Goal: Task Accomplishment & Management: Complete application form

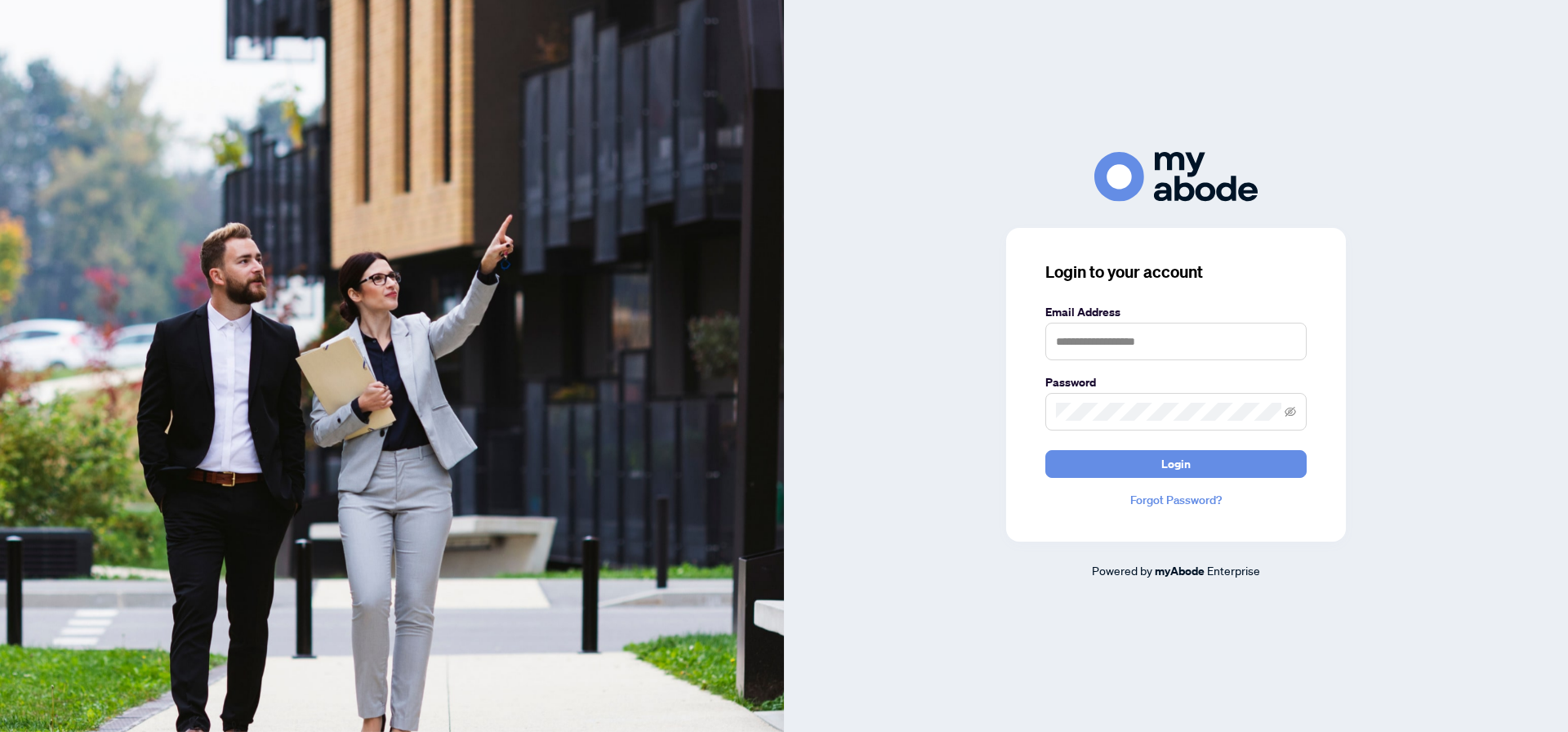
click at [1146, 360] on form "Email Address Password Login" at bounding box center [1176, 390] width 261 height 175
click at [1169, 337] on input "text" at bounding box center [1176, 342] width 261 height 38
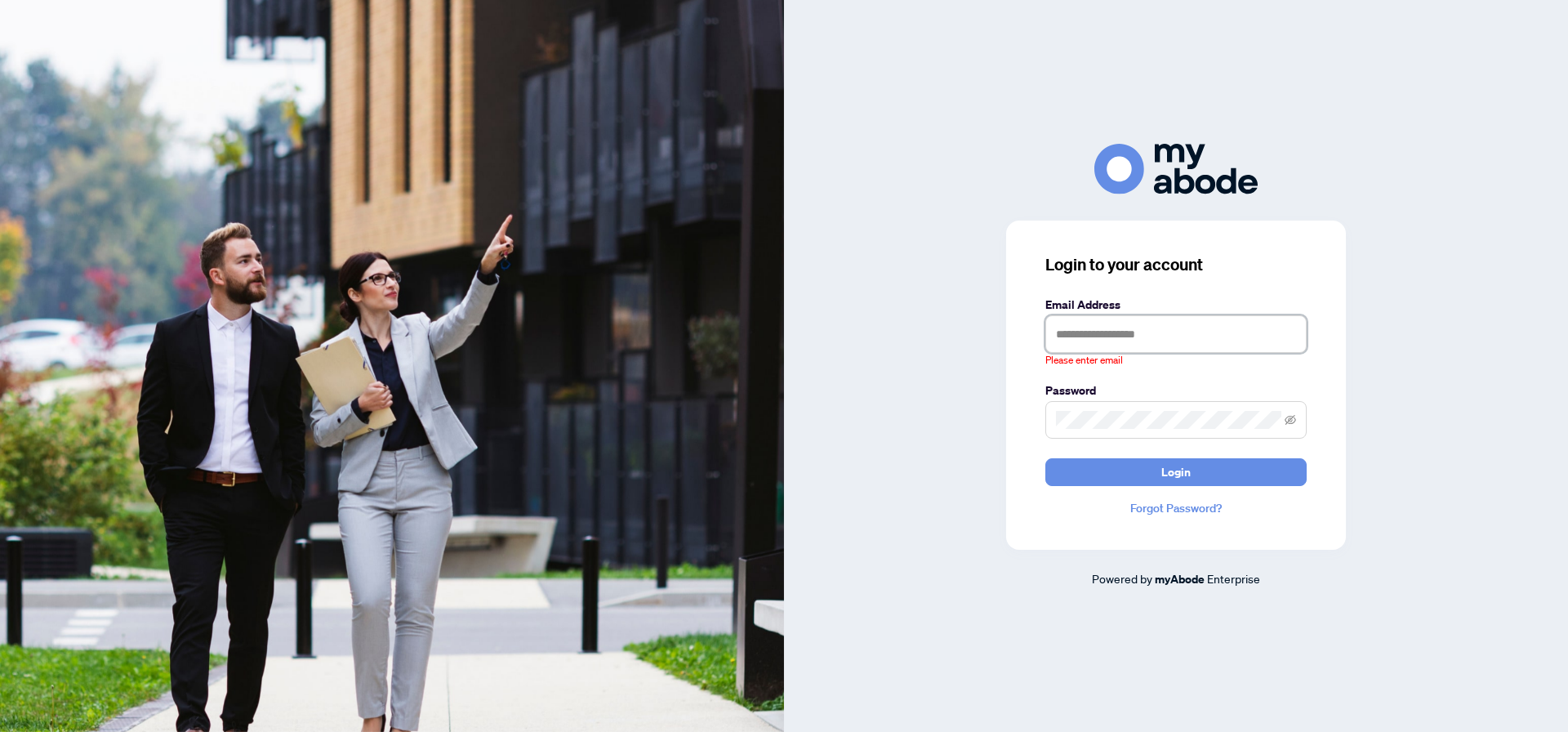
type input "**********"
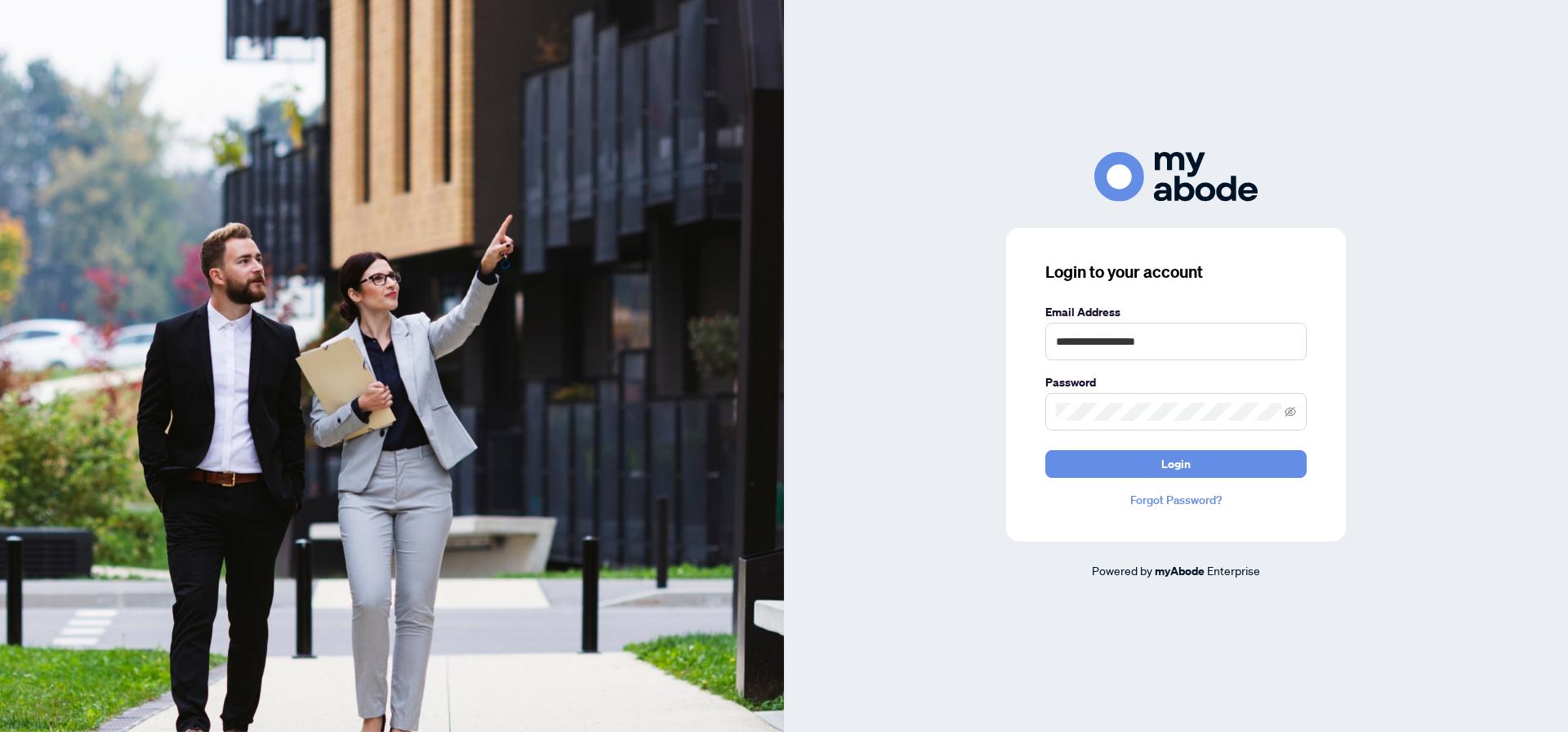
click at [1133, 479] on div "**********" at bounding box center [1176, 385] width 340 height 314
click at [1133, 478] on button "Login" at bounding box center [1176, 464] width 261 height 28
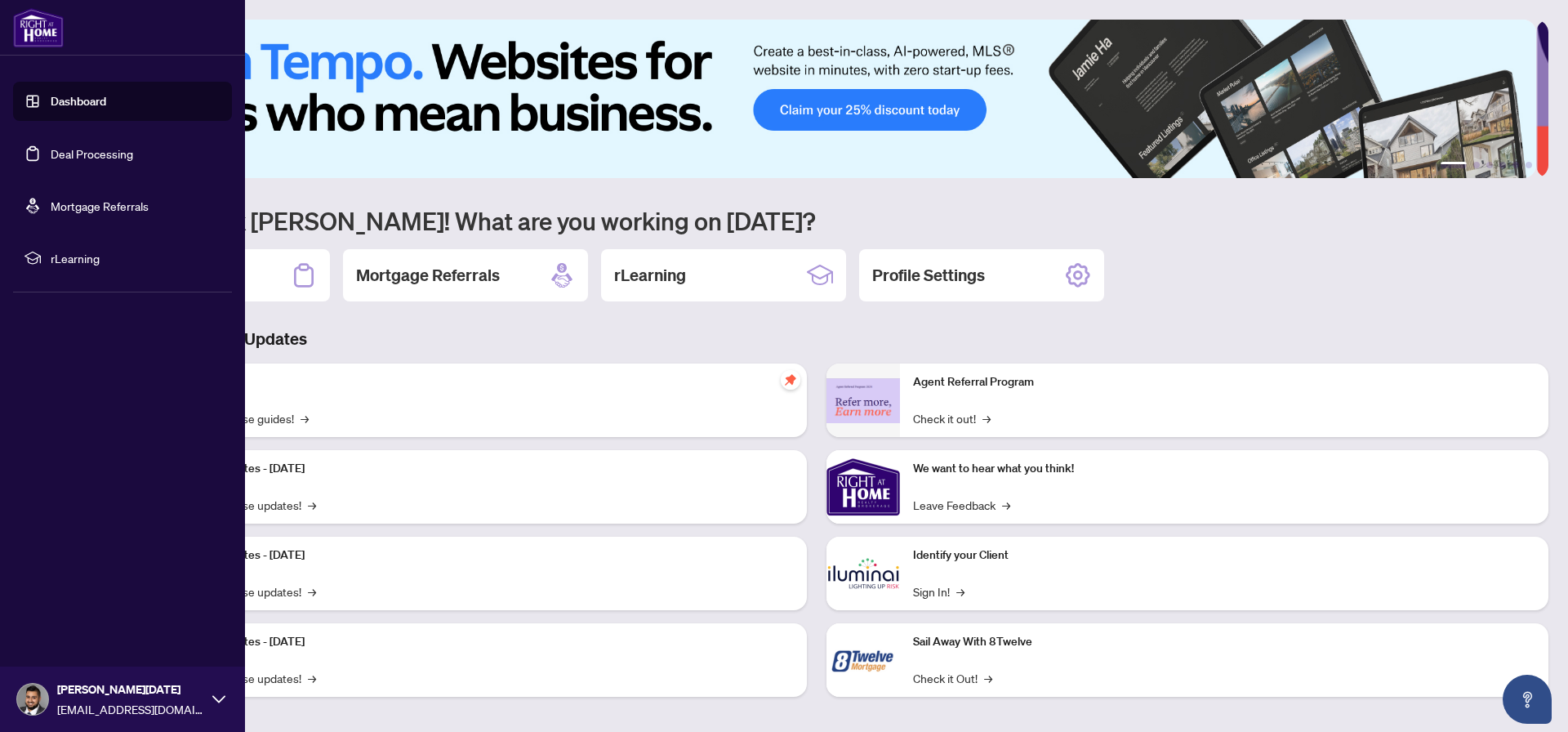
click at [109, 161] on link "Deal Processing" at bounding box center [92, 154] width 83 height 15
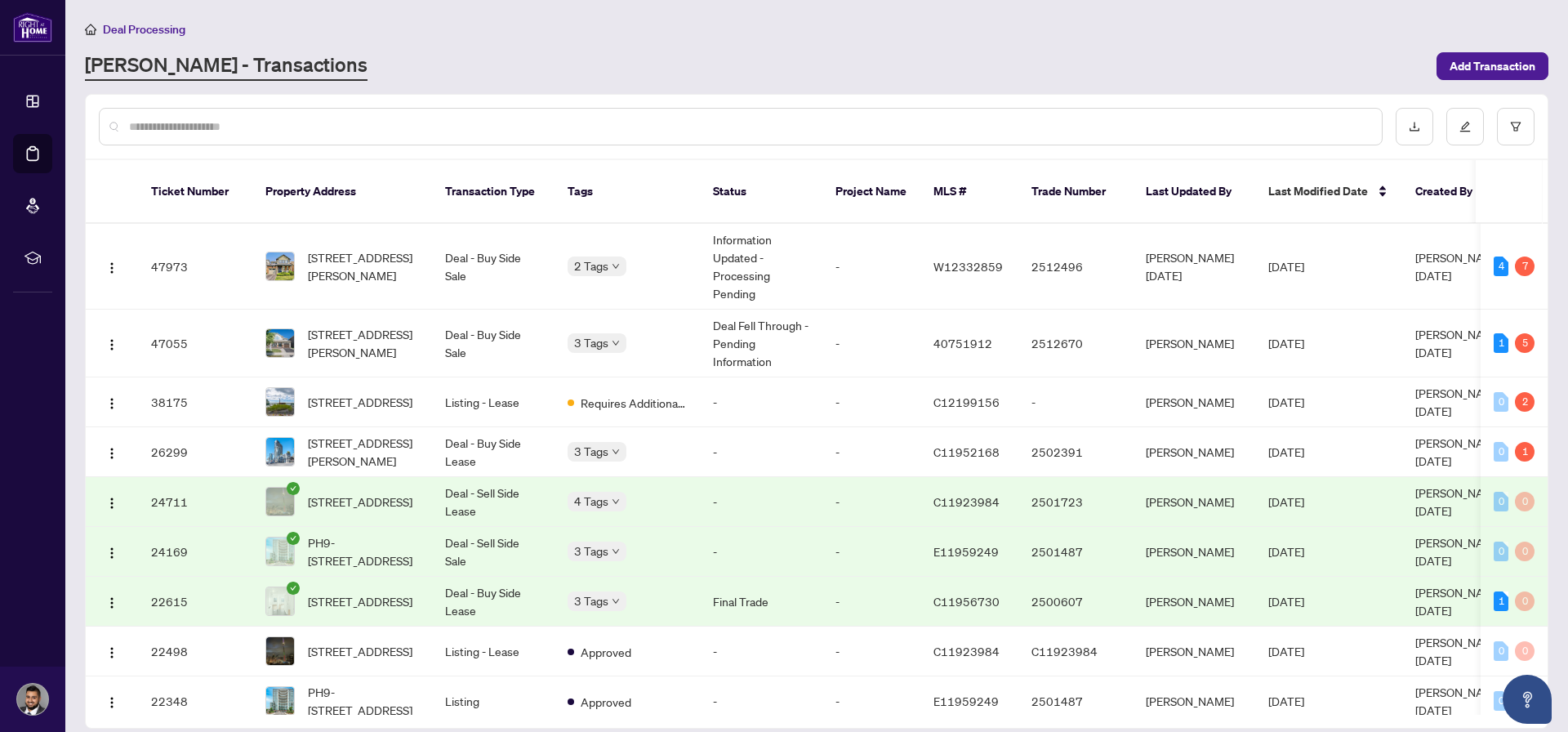
click at [408, 91] on main "Deal Processing [PERSON_NAME] - Transactions Add Transaction Ticket Number Prop…" at bounding box center [817, 366] width 1503 height 732
click at [654, 394] on span "Requires Additional Docs" at bounding box center [634, 403] width 107 height 18
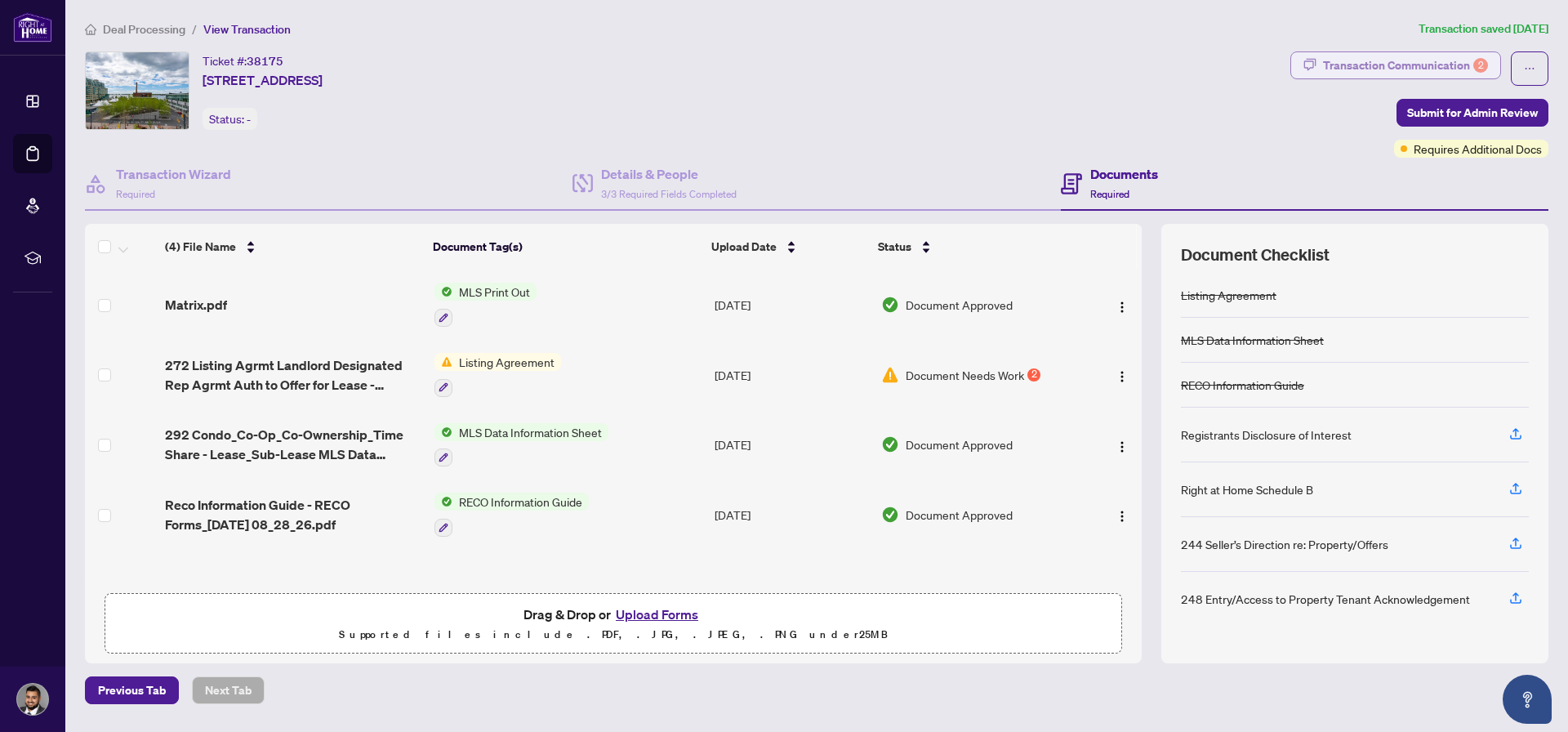
click at [1475, 53] on div "Transaction Communication 2" at bounding box center [1406, 65] width 165 height 26
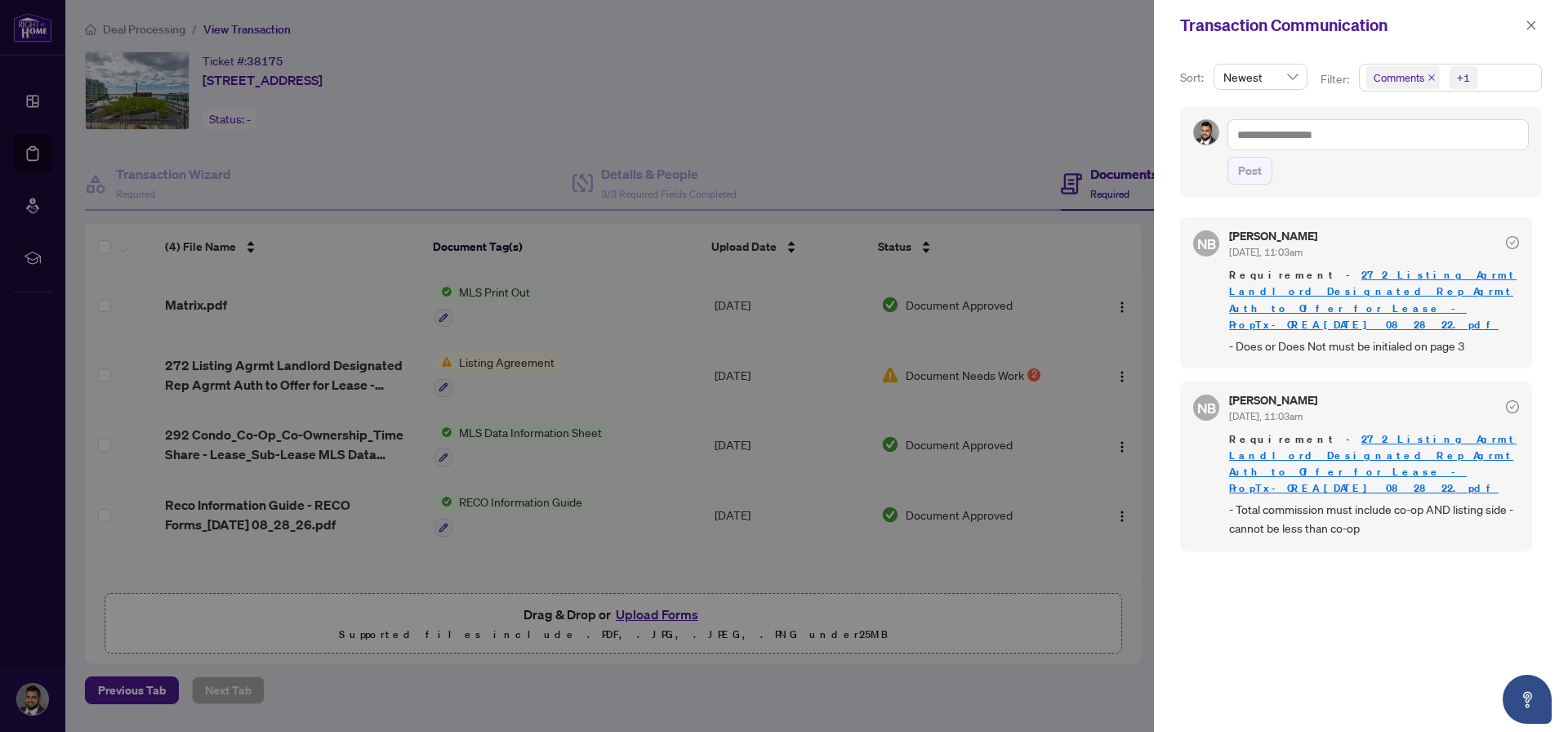
click at [1015, 88] on div at bounding box center [784, 366] width 1568 height 732
click at [1529, 29] on icon "close" at bounding box center [1531, 25] width 11 height 11
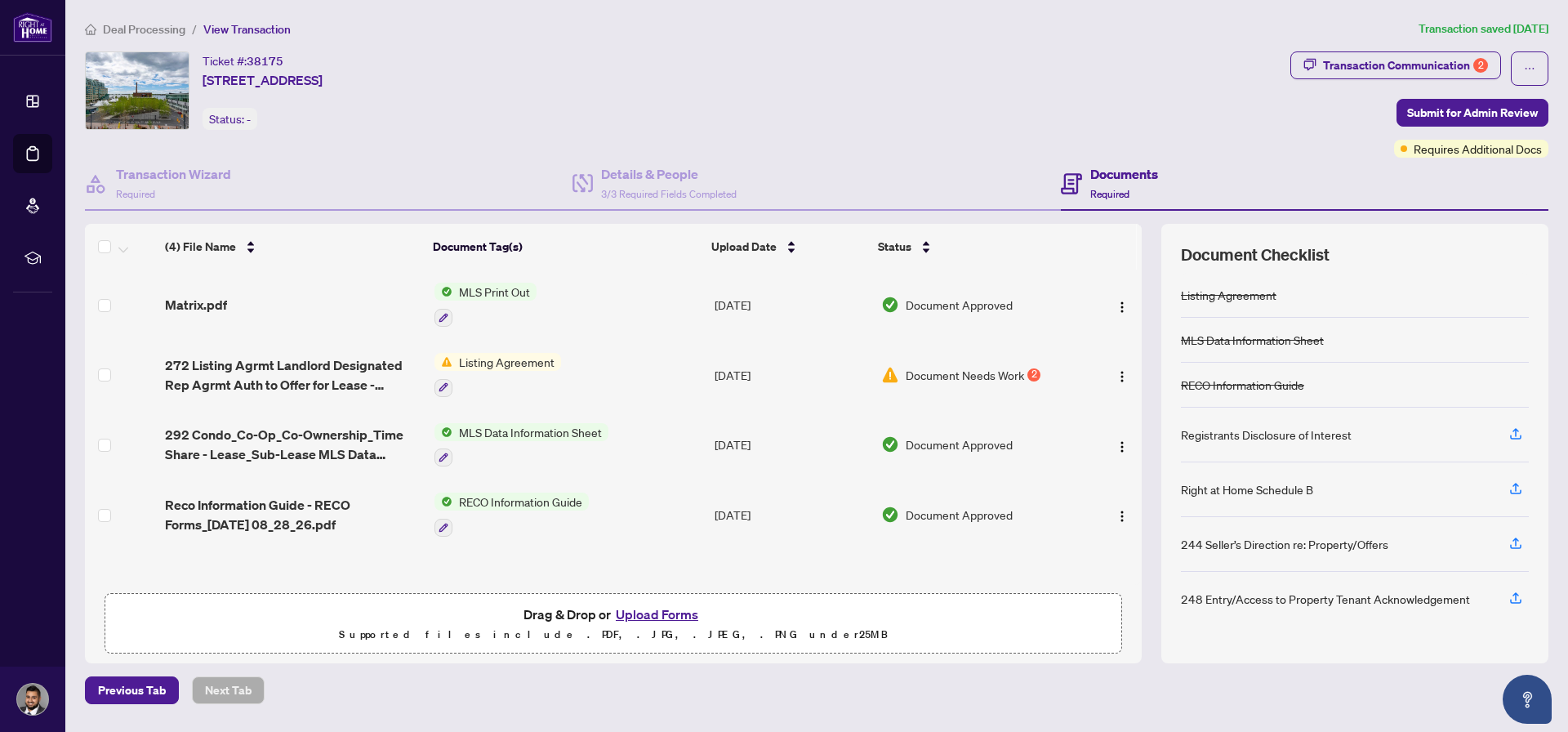
drag, startPoint x: 428, startPoint y: 52, endPoint x: 222, endPoint y: 55, distance: 206.0
click at [323, 52] on div "Ticket #: 38175 [STREET_ADDRESS]" at bounding box center [262, 71] width 120 height 39
click at [98, 30] on span "Deal Processing" at bounding box center [135, 29] width 101 height 15
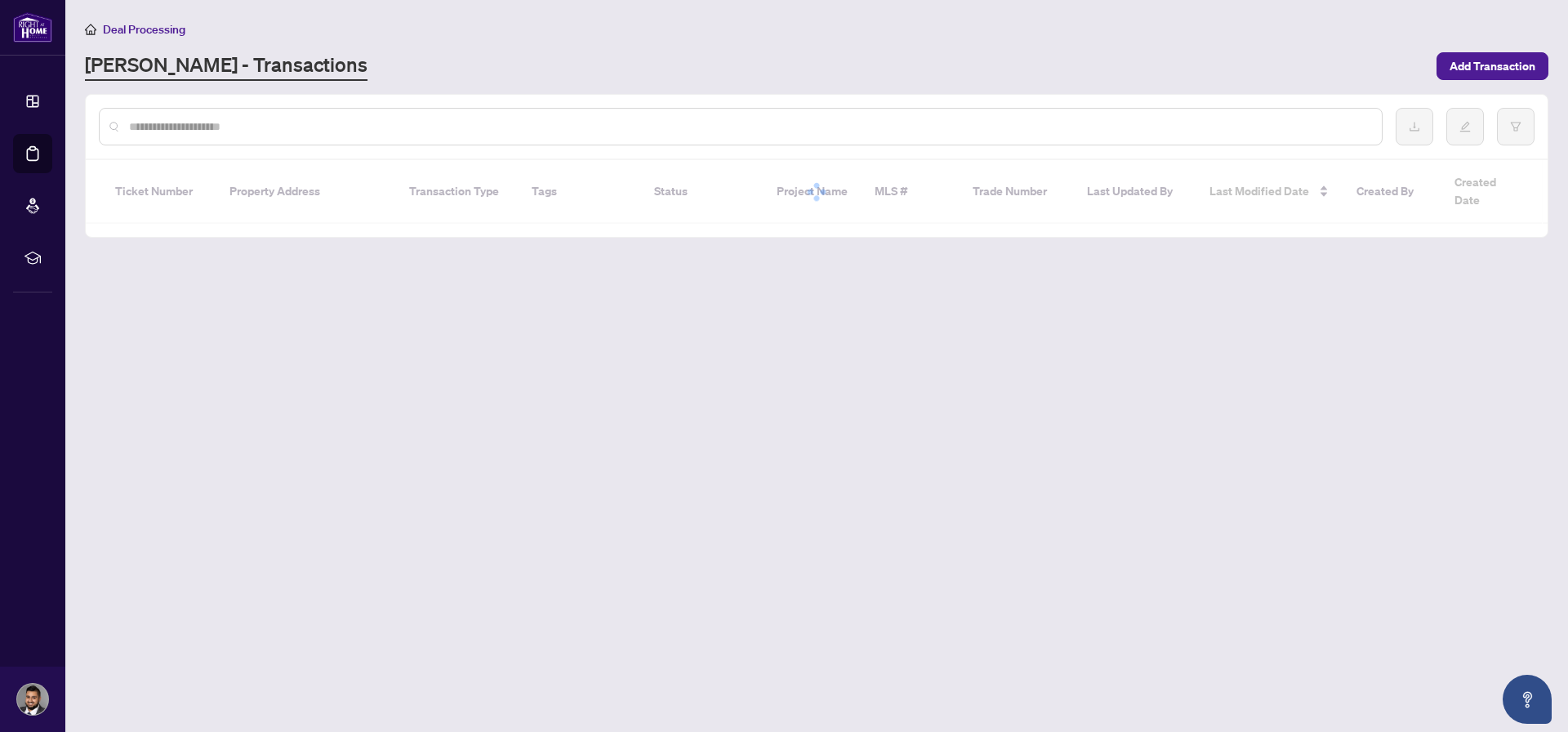
click at [117, 26] on span "Deal Processing" at bounding box center [144, 29] width 83 height 15
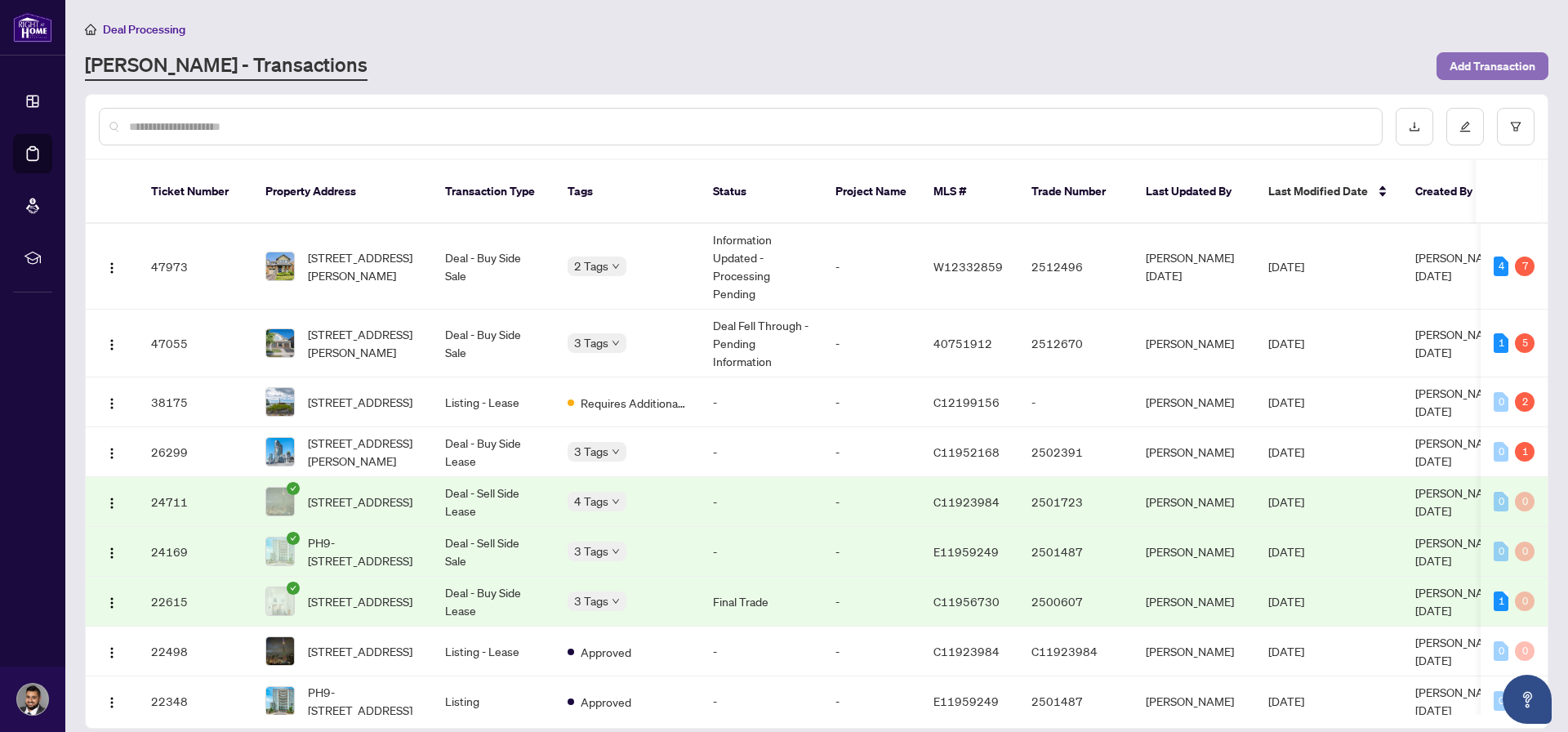
click at [1500, 75] on span "Add Transaction" at bounding box center [1492, 66] width 86 height 26
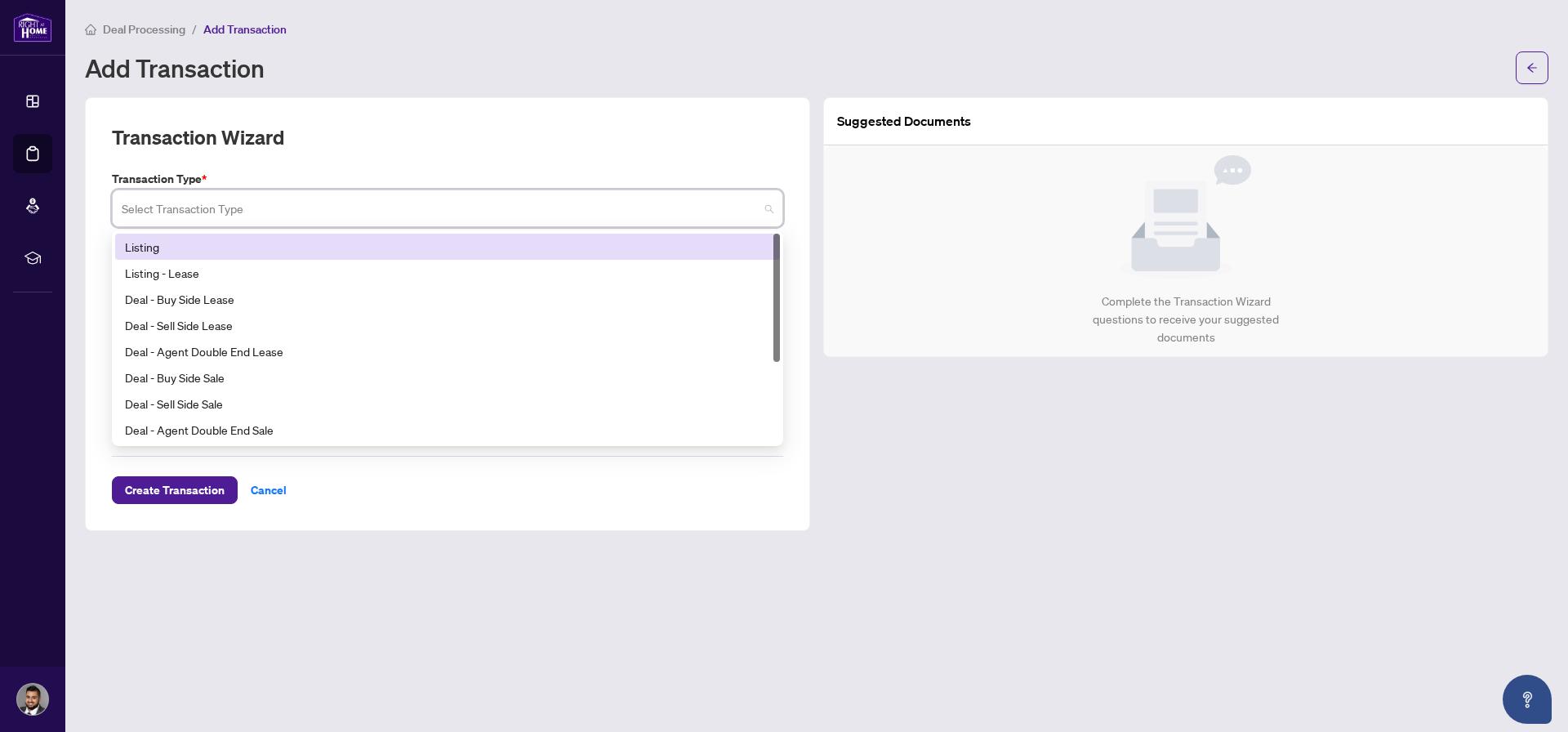
click at [211, 208] on input "search" at bounding box center [440, 210] width 637 height 36
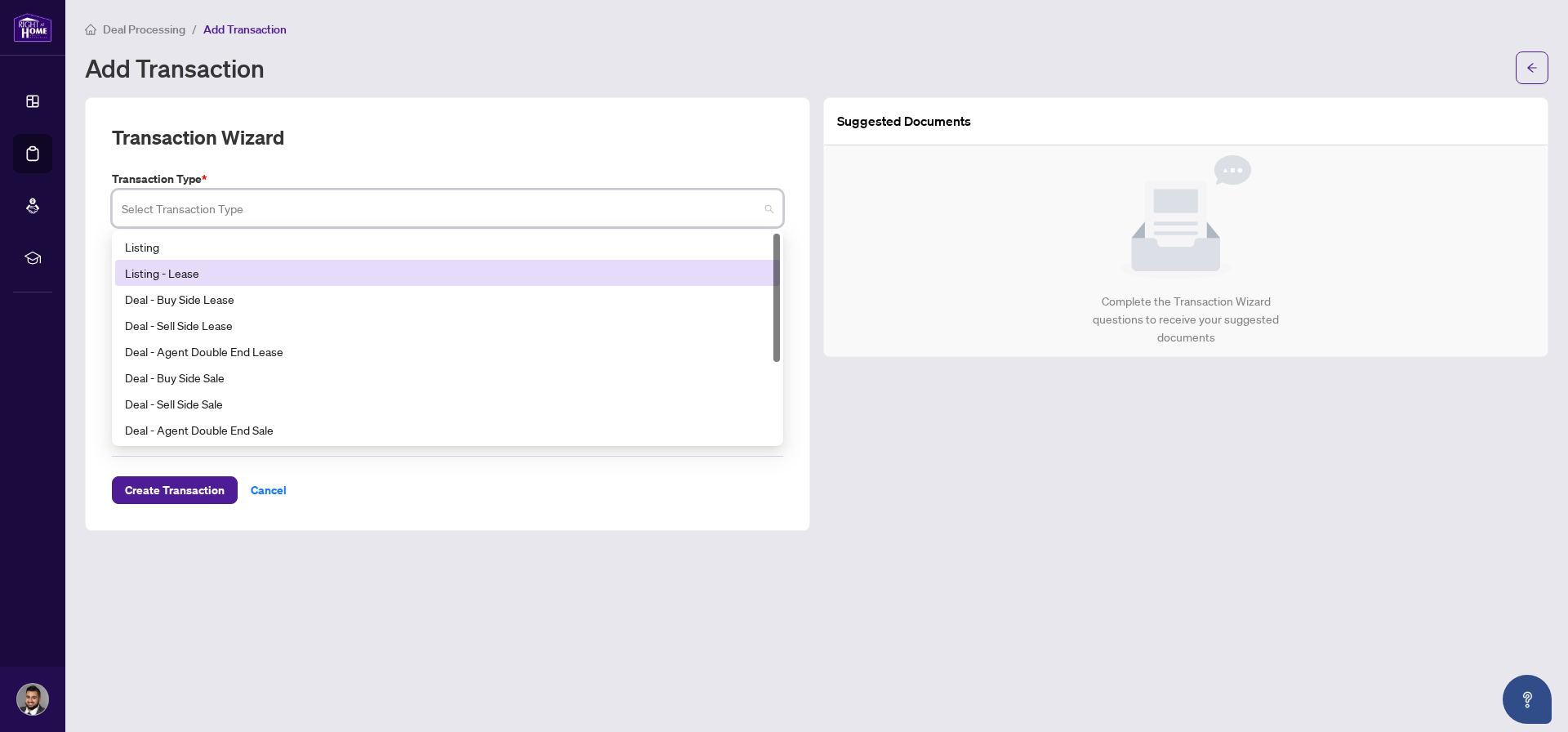
click at [182, 269] on div "Listing - Lease" at bounding box center [447, 273] width 645 height 18
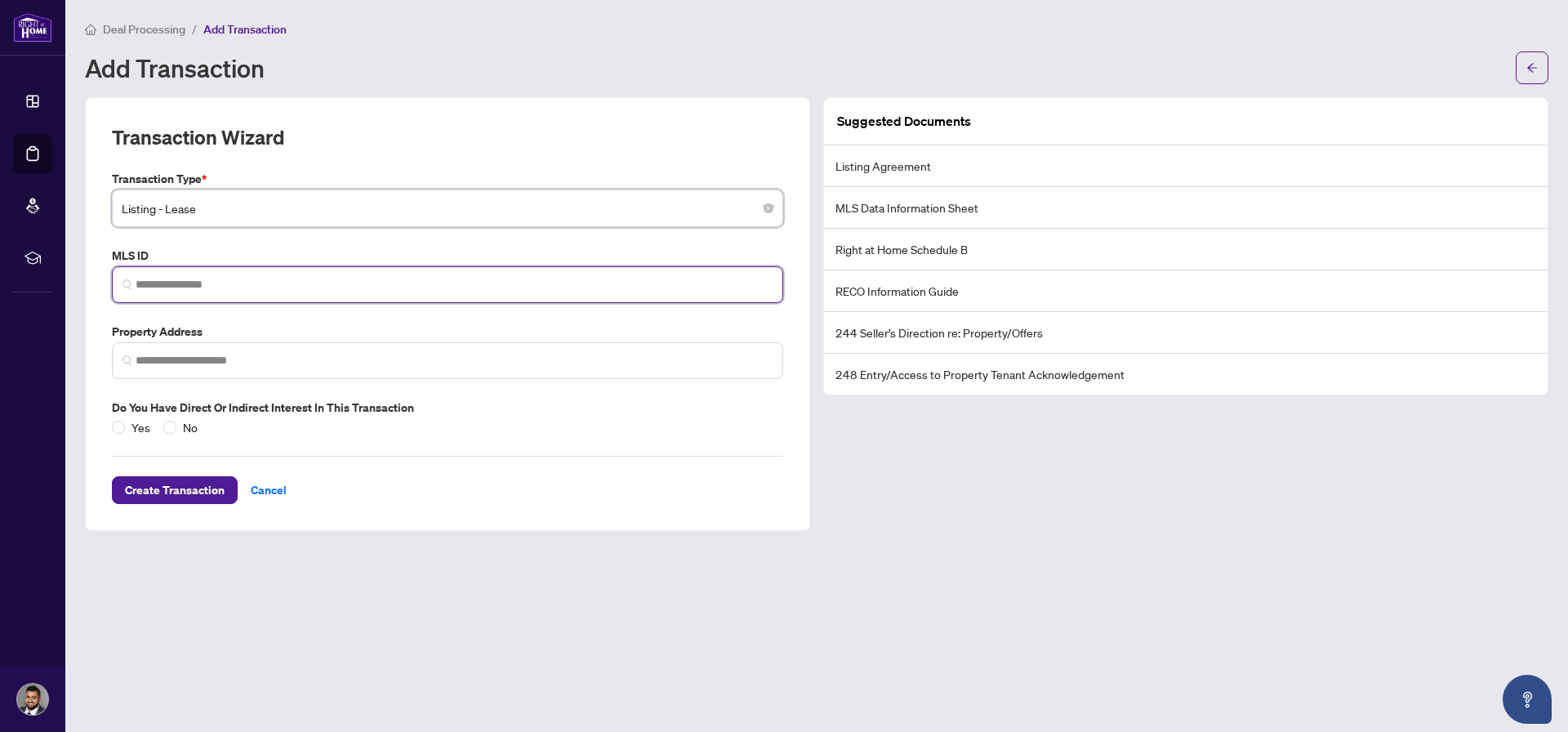
click at [229, 279] on input "search" at bounding box center [454, 284] width 637 height 17
type input "*"
paste input "*********"
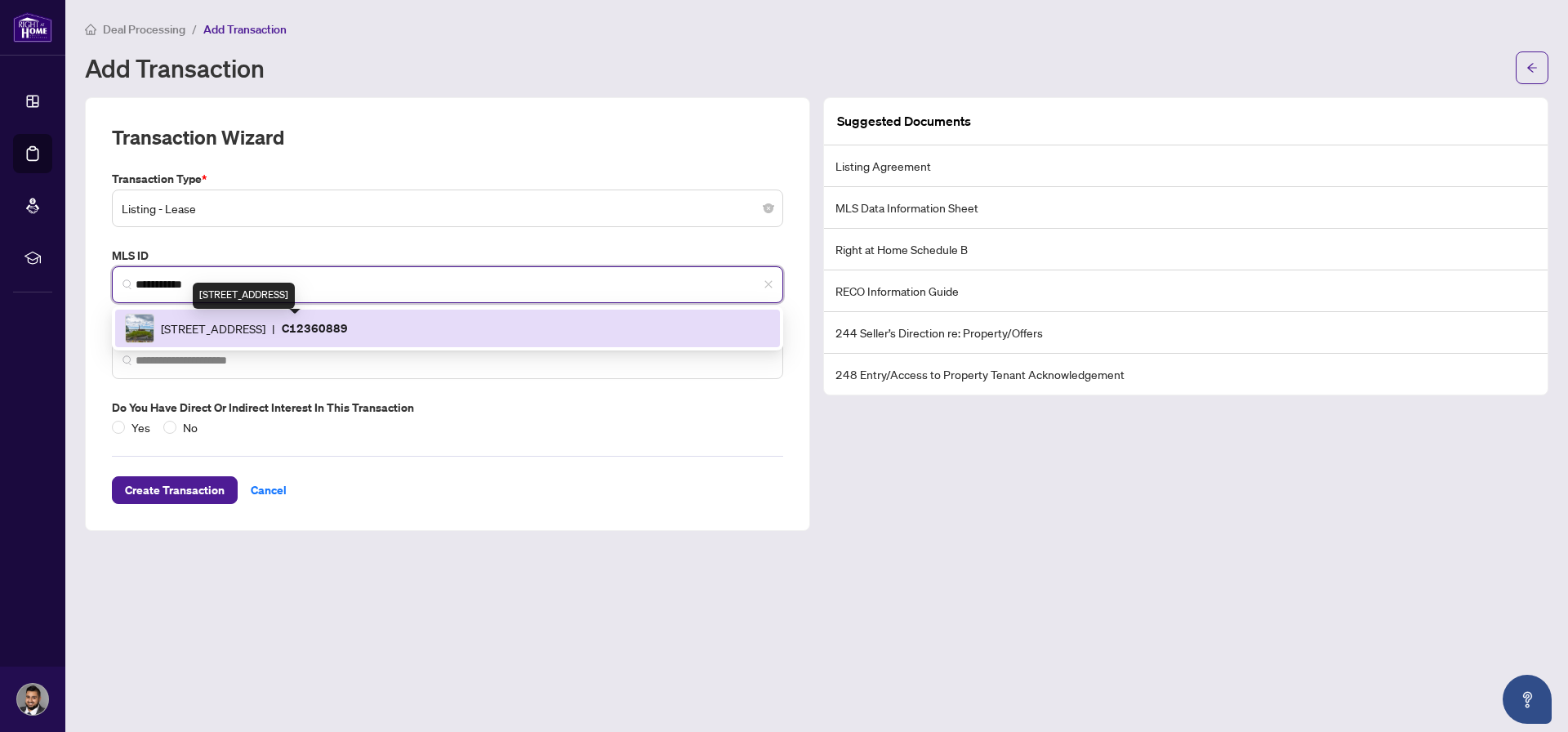
click at [254, 329] on span "[STREET_ADDRESS]" at bounding box center [212, 328] width 105 height 18
type input "*********"
type input "**********"
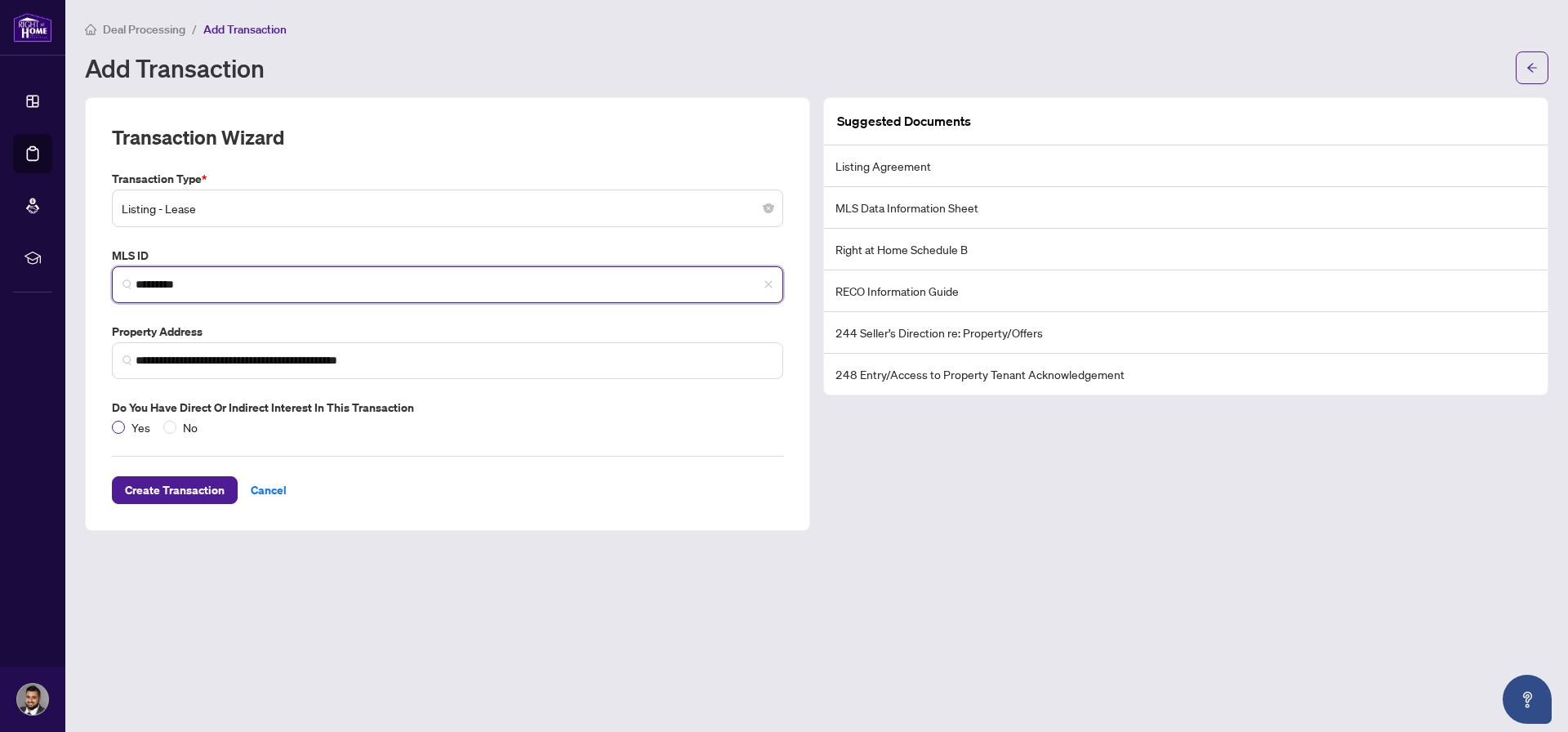
type input "*********"
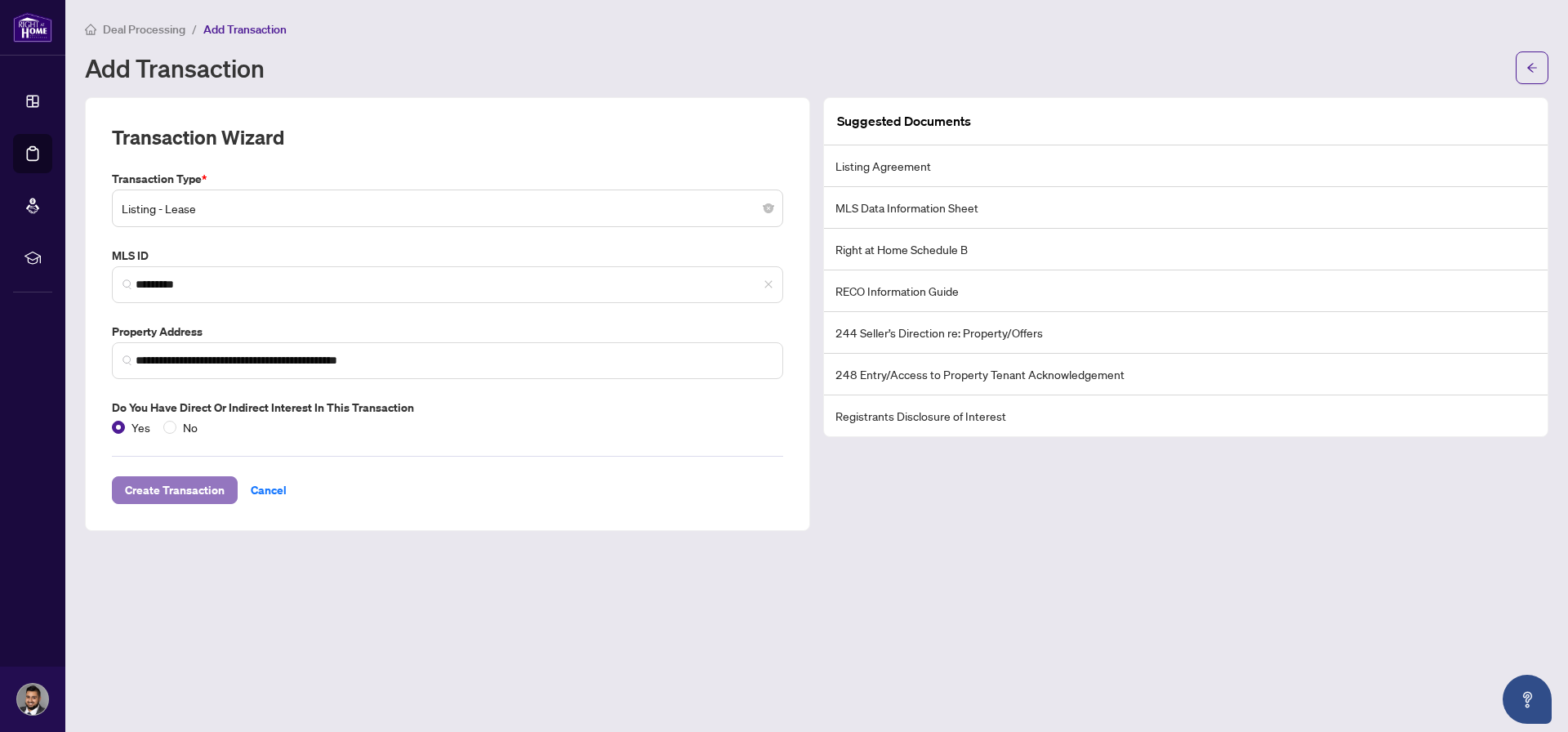
click at [157, 498] on span "Create Transaction" at bounding box center [174, 491] width 100 height 26
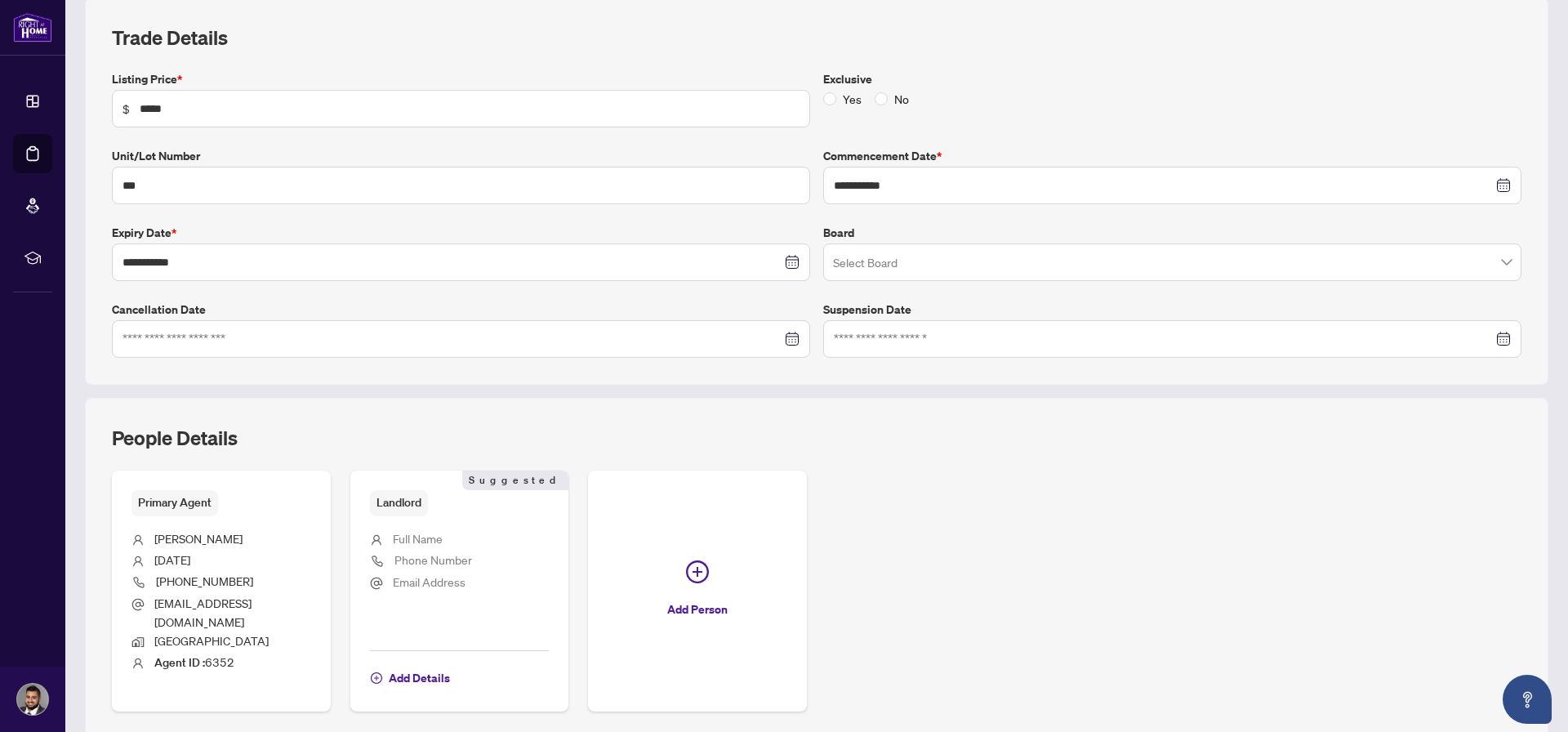
scroll to position [275, 0]
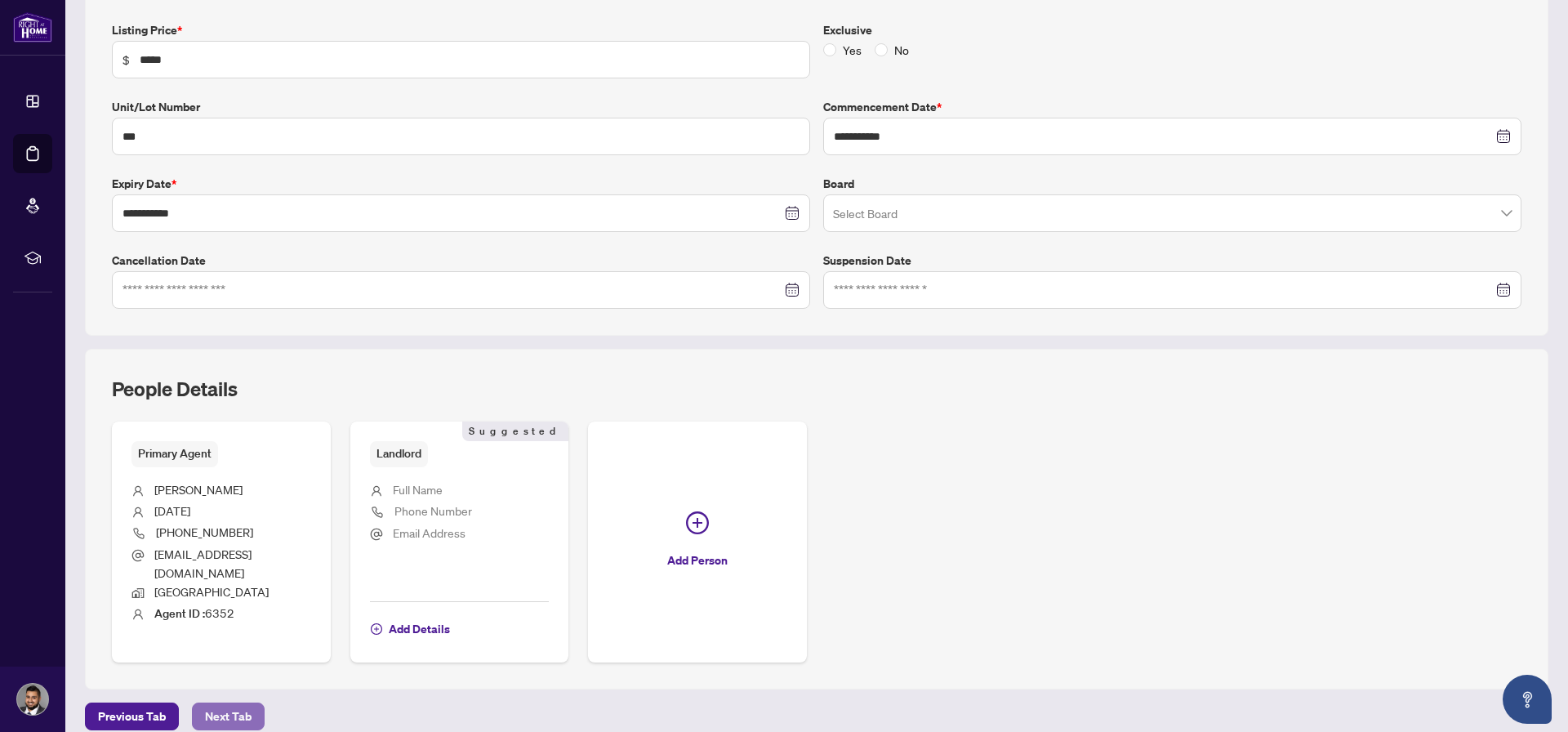
click at [224, 713] on button "Next Tab" at bounding box center [228, 717] width 73 height 28
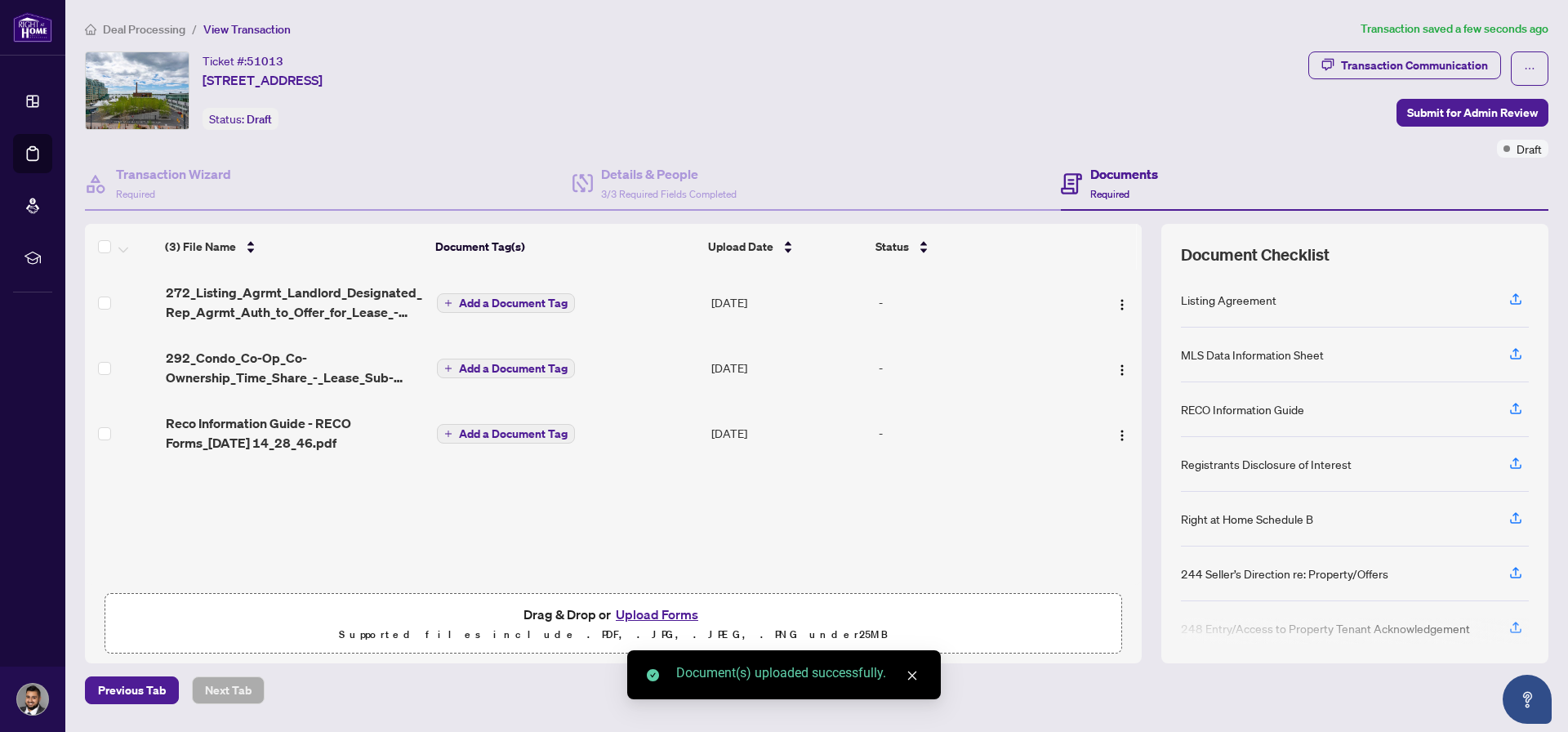
click at [490, 304] on span "Add a Document Tag" at bounding box center [513, 302] width 109 height 11
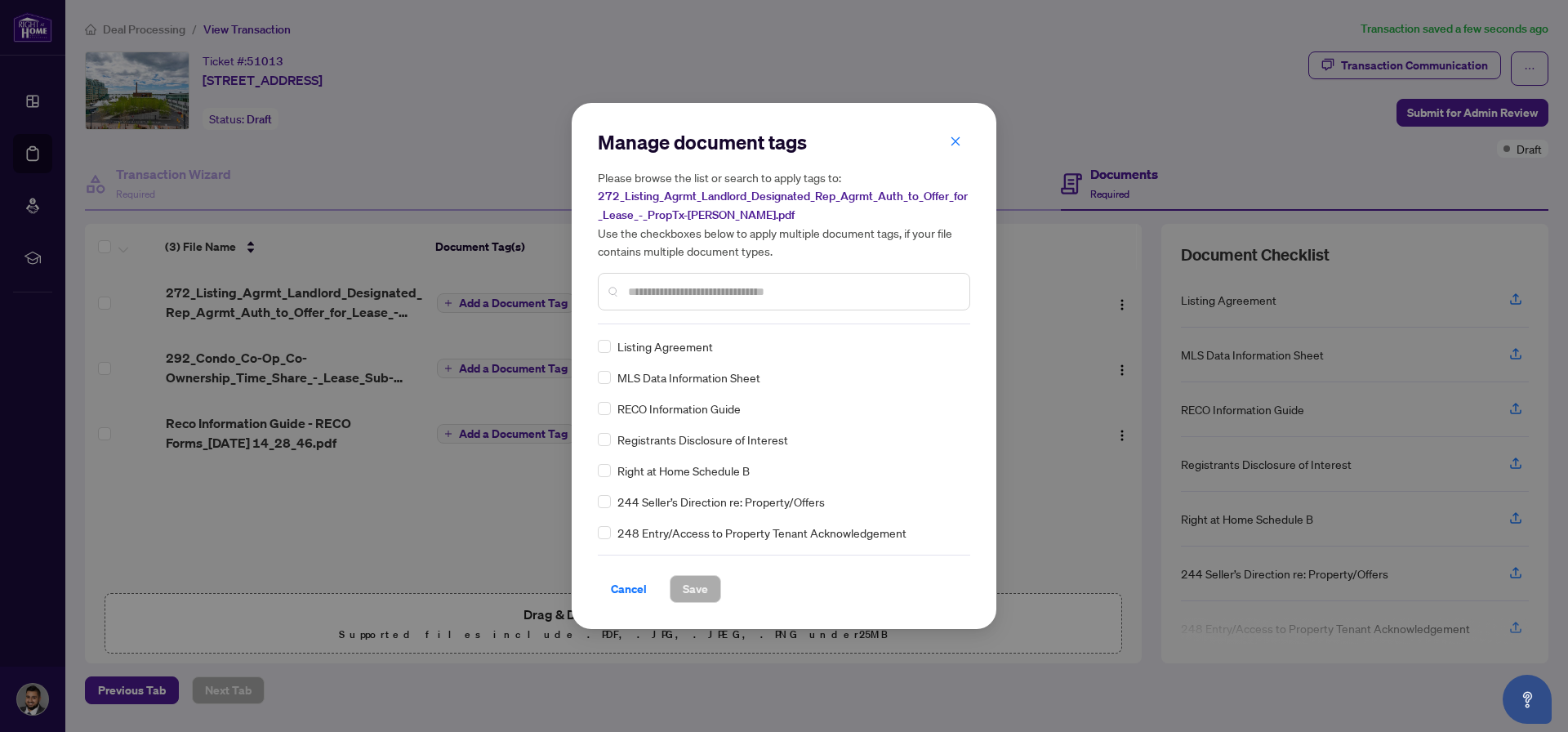
click at [649, 314] on div "Manage document tags Please browse the list or search to apply tags to: 272_Lis…" at bounding box center [784, 226] width 373 height 195
click at [698, 595] on span "Save" at bounding box center [695, 589] width 25 height 26
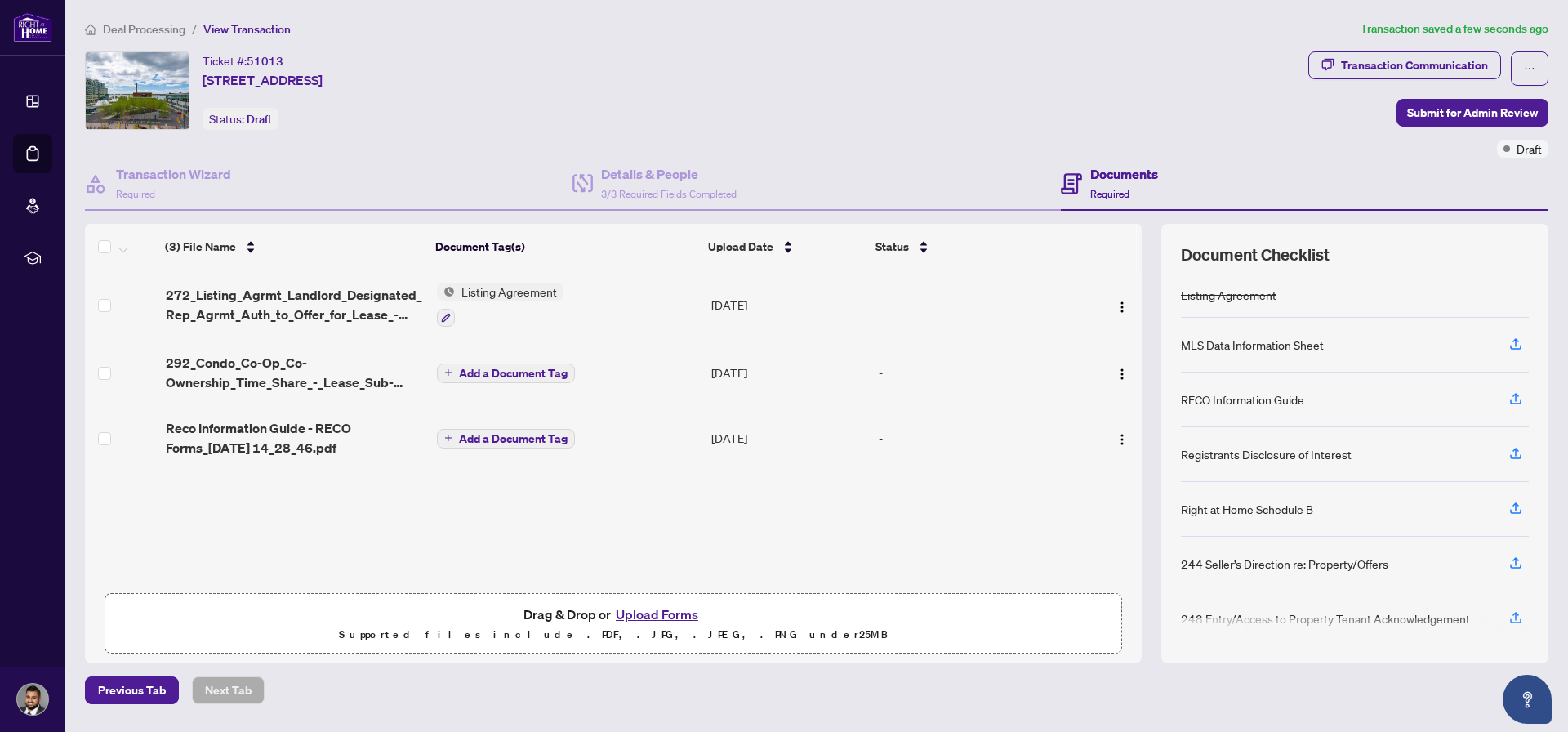
click at [478, 374] on span "Add a Document Tag" at bounding box center [513, 373] width 109 height 11
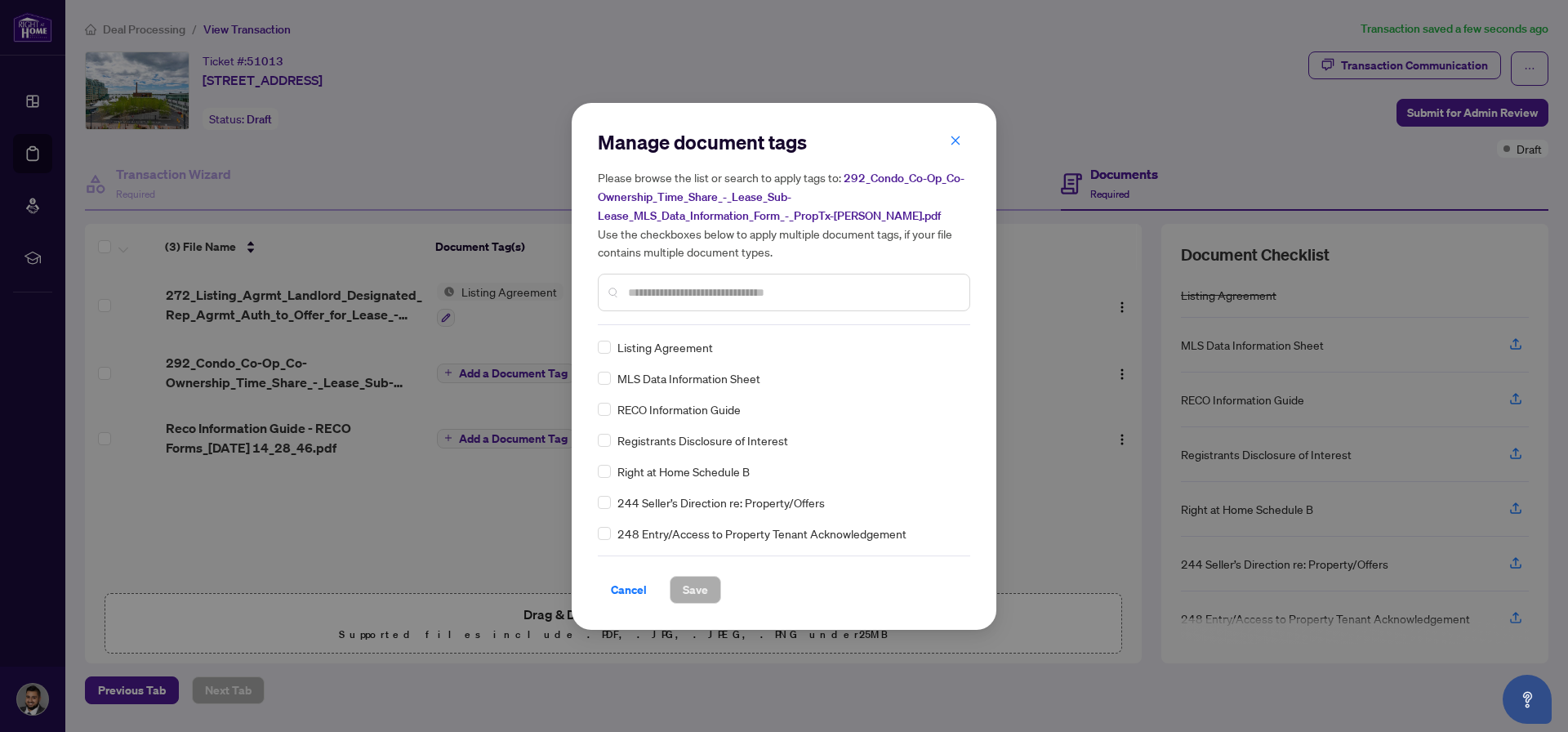
click at [754, 330] on div "Manage document tags Please browse the list or search to apply tags to: 292_Con…" at bounding box center [784, 366] width 373 height 475
click at [740, 297] on input "text" at bounding box center [791, 292] width 328 height 18
click at [713, 591] on button "Save" at bounding box center [696, 590] width 52 height 28
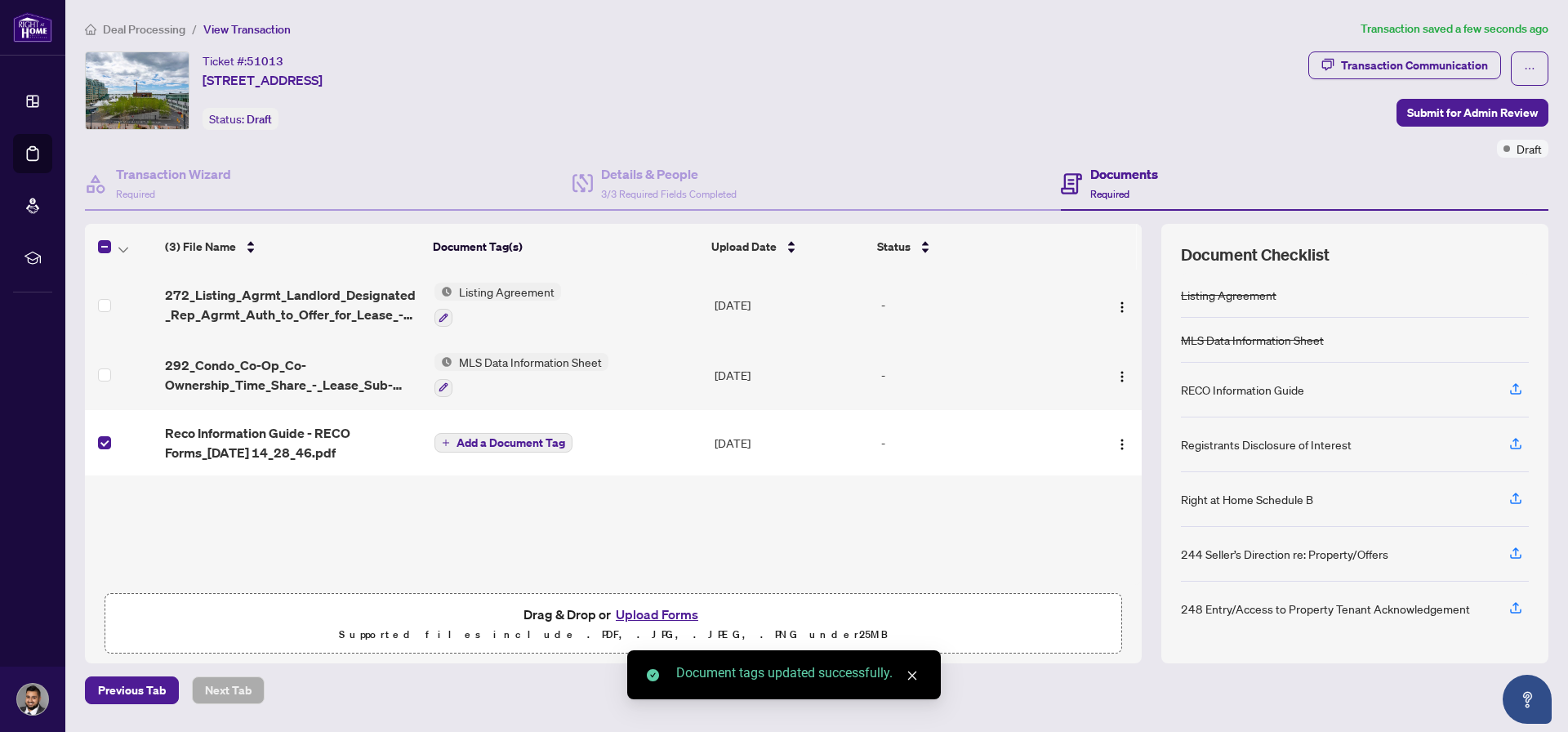
click at [477, 440] on span "Add a Document Tag" at bounding box center [510, 442] width 109 height 11
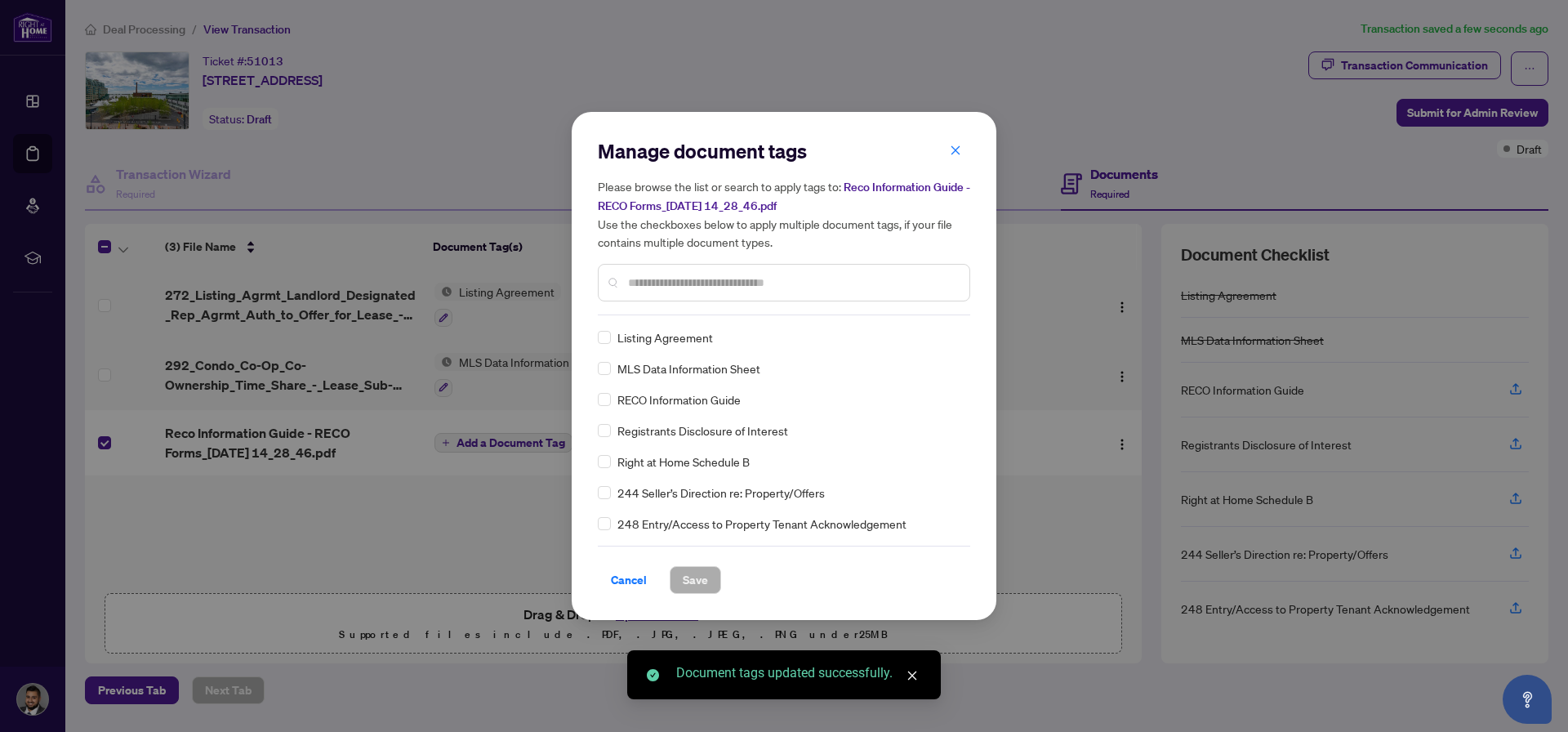
click at [689, 322] on div "Manage document tags Please browse the list or search to apply tags to: Reco In…" at bounding box center [784, 365] width 373 height 456
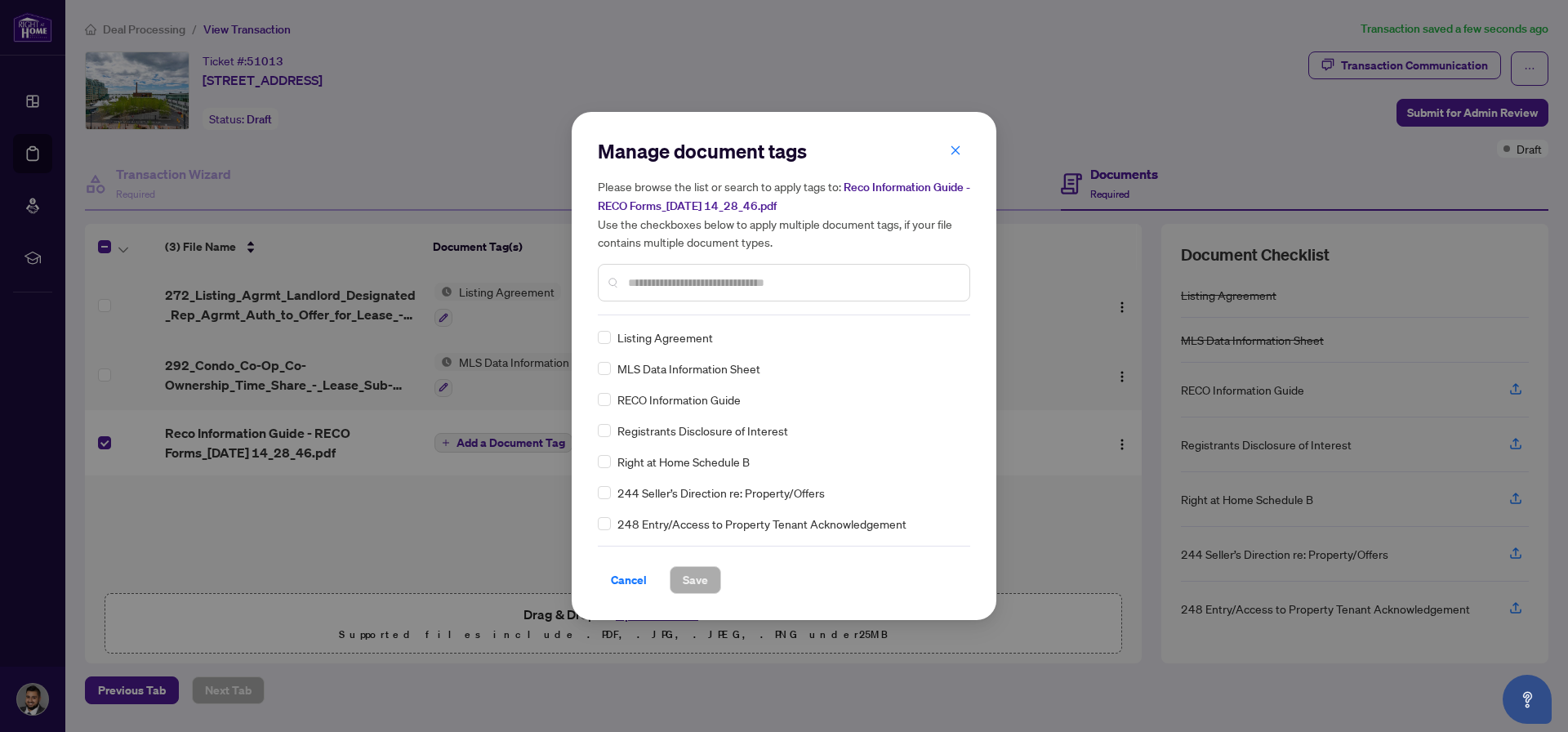
click at [728, 287] on input "text" at bounding box center [791, 283] width 328 height 18
type input "****"
click at [701, 577] on span "Save" at bounding box center [695, 580] width 25 height 26
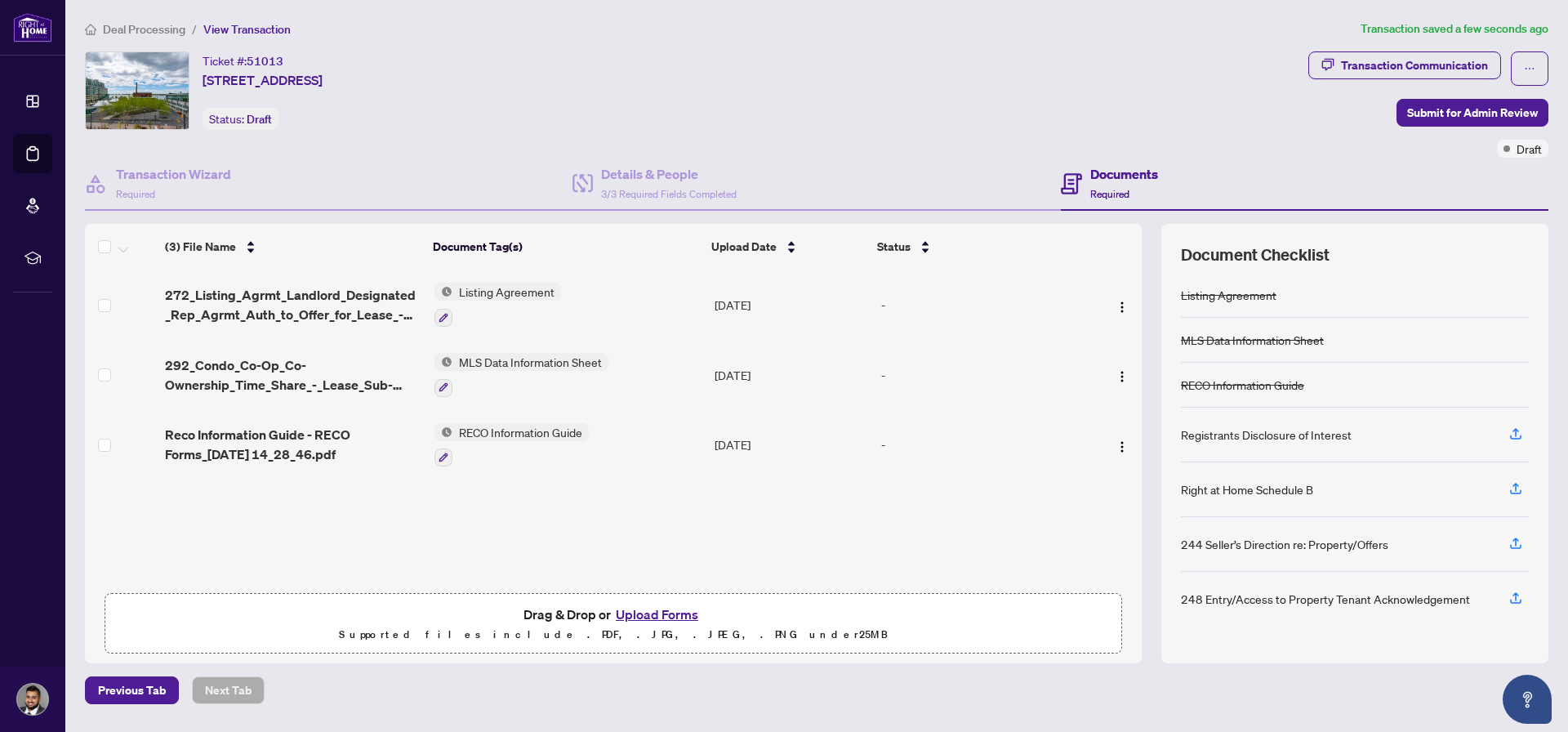
click at [1463, 96] on div "Transaction Communication Submit for Admin Review Draft" at bounding box center [1428, 105] width 240 height 107
click at [1463, 100] on span "Submit for Admin Review" at bounding box center [1472, 113] width 131 height 26
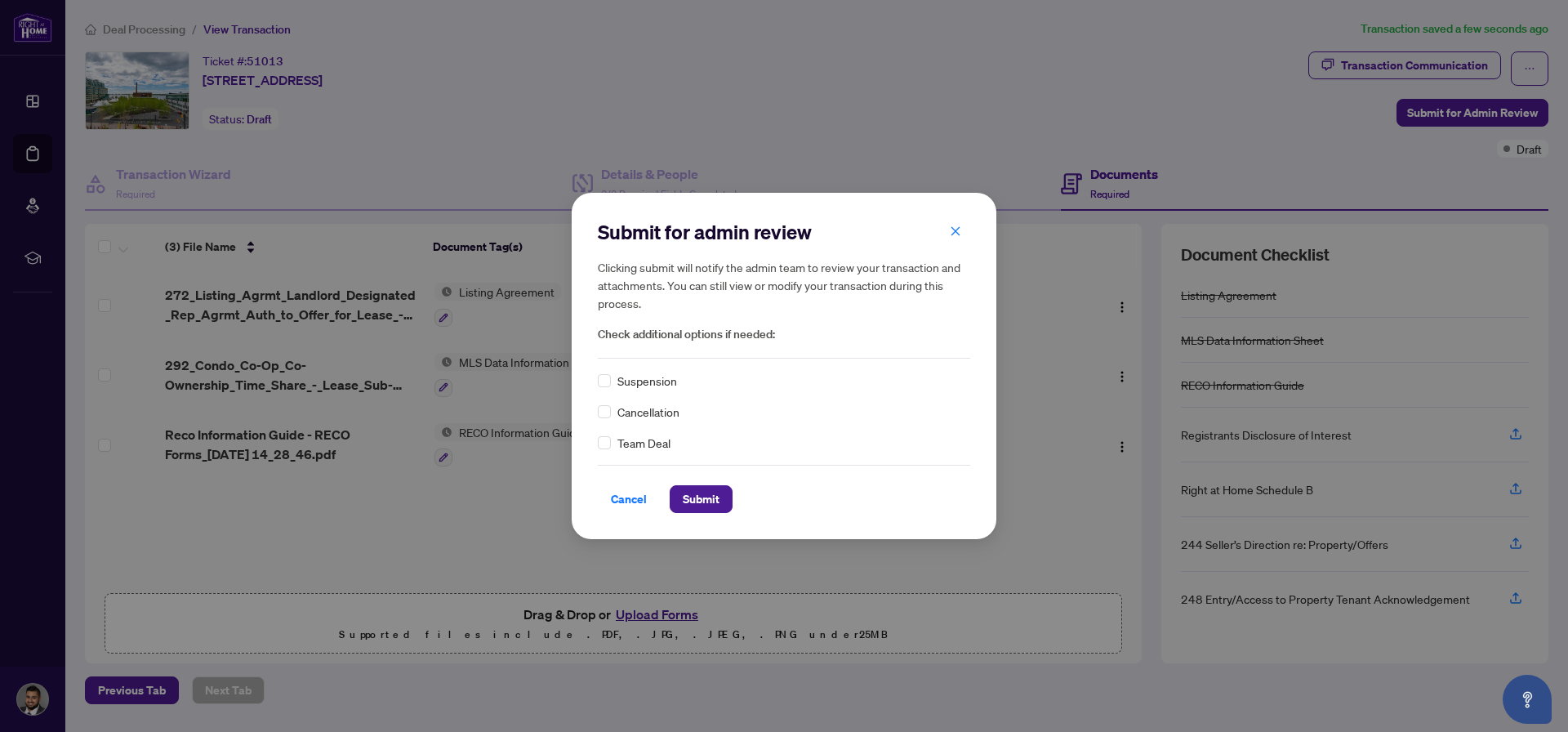
click at [713, 514] on div "Submit for admin review Clicking submit will notify the admin team to review yo…" at bounding box center [784, 365] width 425 height 346
click at [710, 509] on span "Submit" at bounding box center [701, 500] width 37 height 26
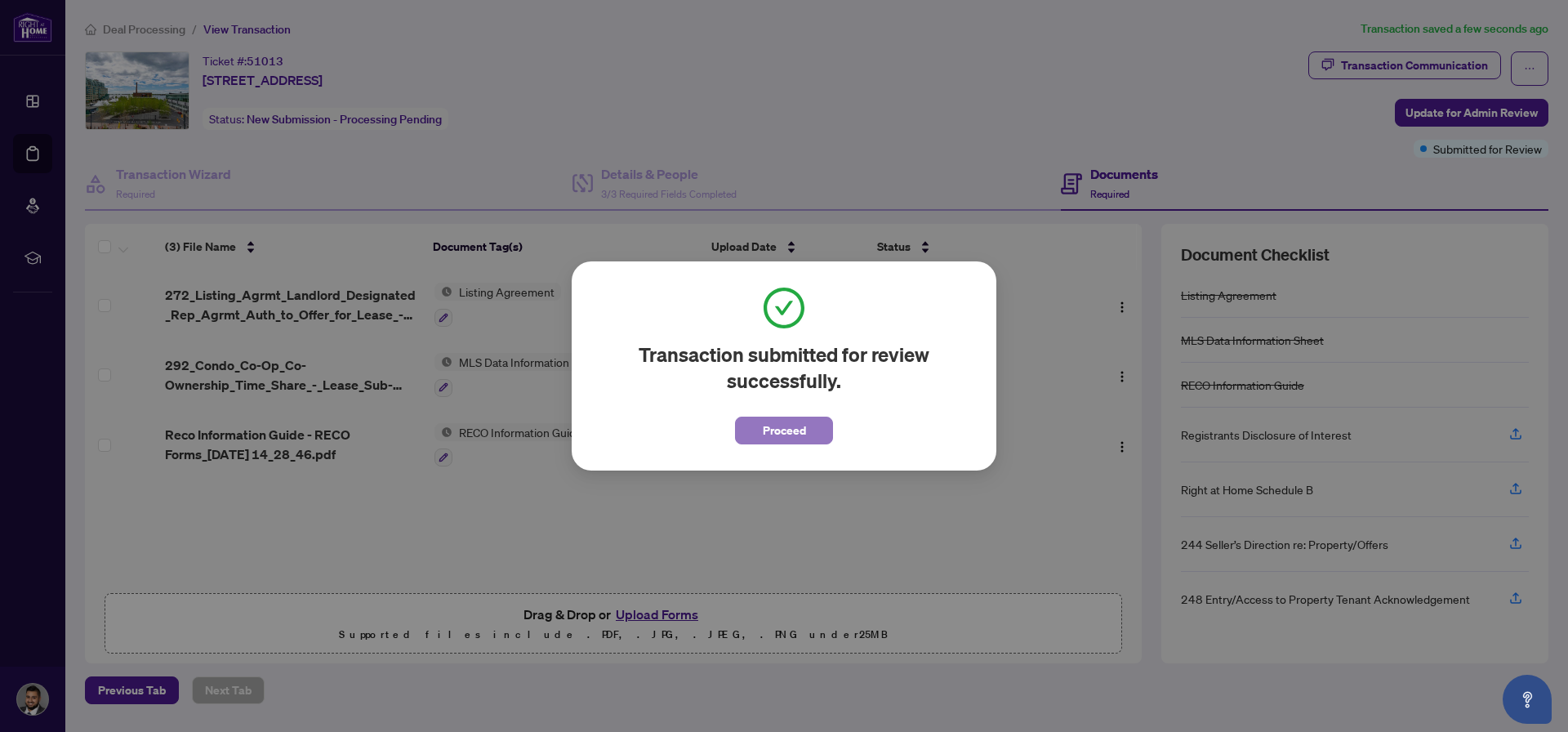
click at [795, 442] on span "Proceed" at bounding box center [784, 431] width 43 height 26
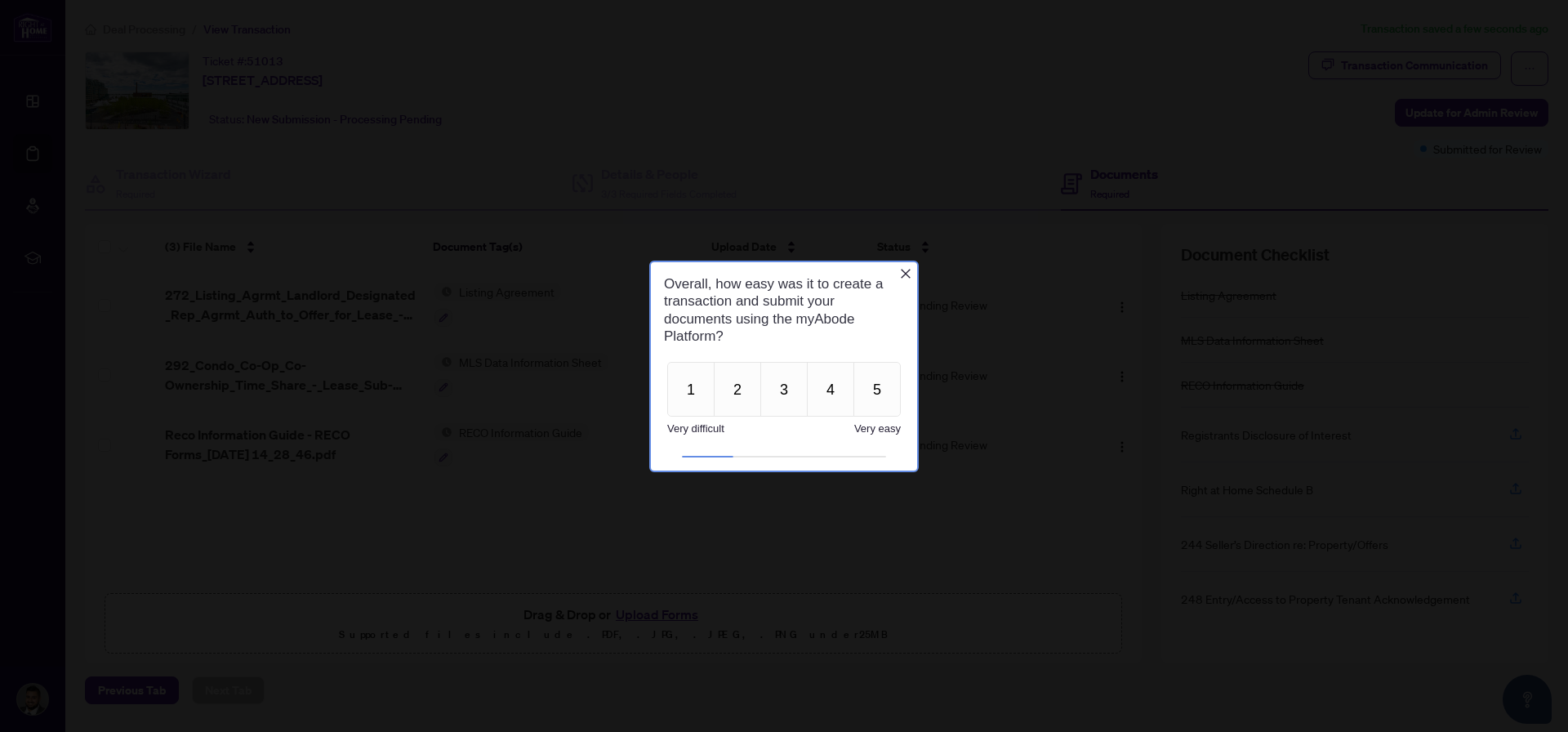
click at [901, 274] on icon "Close button" at bounding box center [905, 272] width 13 height 13
